Goal: Find specific fact: Find specific fact

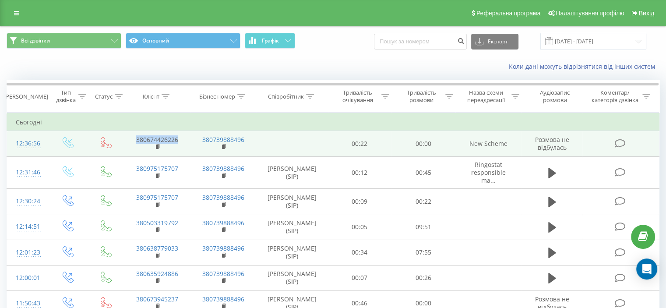
drag, startPoint x: 184, startPoint y: 139, endPoint x: 136, endPoint y: 141, distance: 48.2
click at [136, 141] on td "380674426226" at bounding box center [157, 143] width 66 height 25
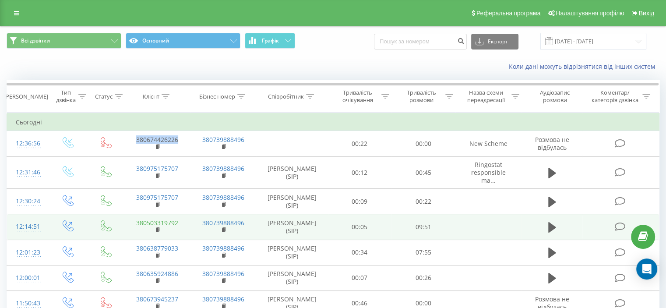
copy link "380674426226"
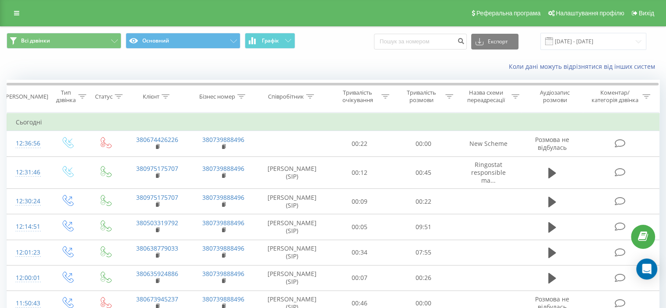
click at [351, 63] on div "Коли дані можуть відрізнятися вiд інших систем" at bounding box center [458, 66] width 416 height 9
